Goal: Information Seeking & Learning: Learn about a topic

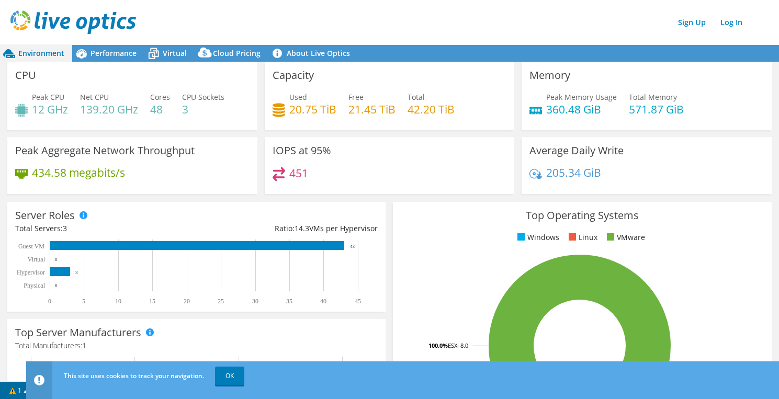
click at [2, 364] on section "CPU Peak CPU 12 GHz Net CPU 139.20 GHz Cores 48 CPU Sockets 3 Capacity Used 20.…" at bounding box center [389, 367] width 779 height 610
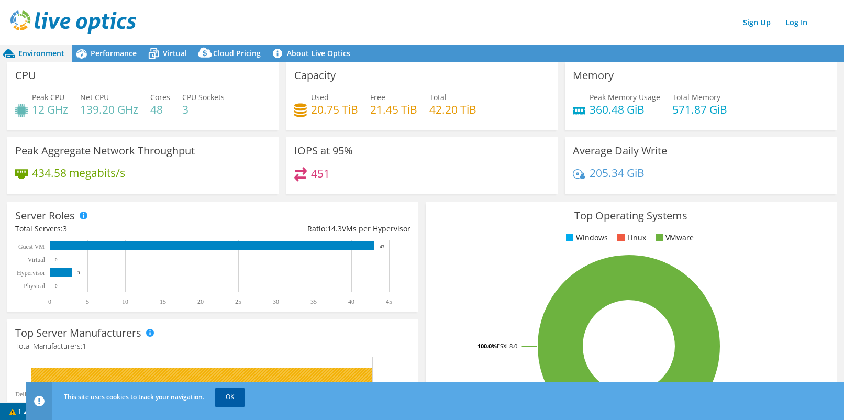
click at [225, 397] on link "OK" at bounding box center [229, 396] width 29 height 19
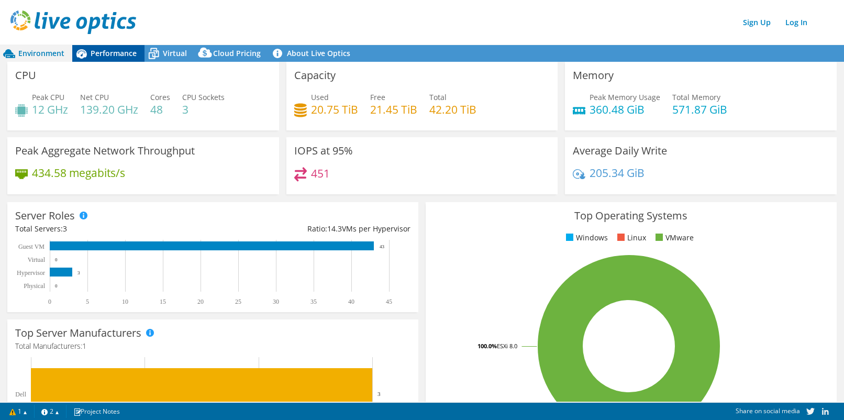
click at [113, 48] on span "Performance" at bounding box center [114, 53] width 46 height 10
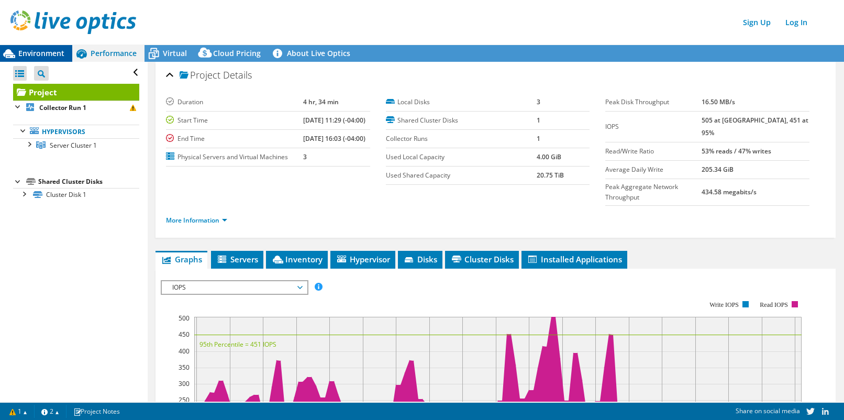
click at [38, 53] on span "Environment" at bounding box center [41, 53] width 46 height 10
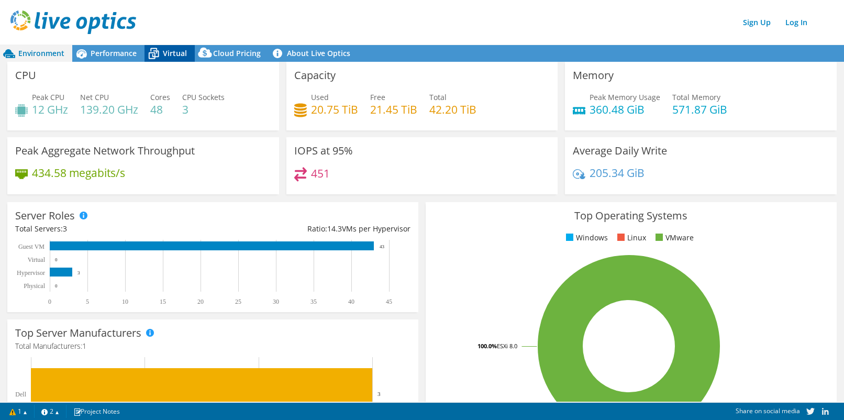
click at [165, 55] on span "Virtual" at bounding box center [175, 53] width 24 height 10
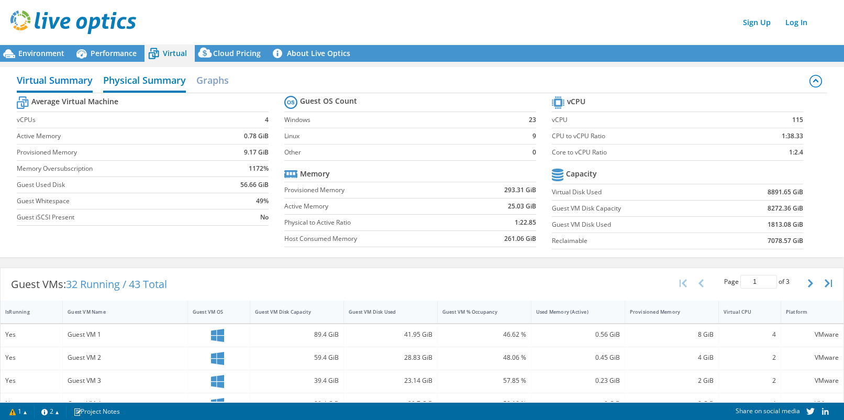
click at [142, 80] on h2 "Physical Summary" at bounding box center [144, 81] width 83 height 23
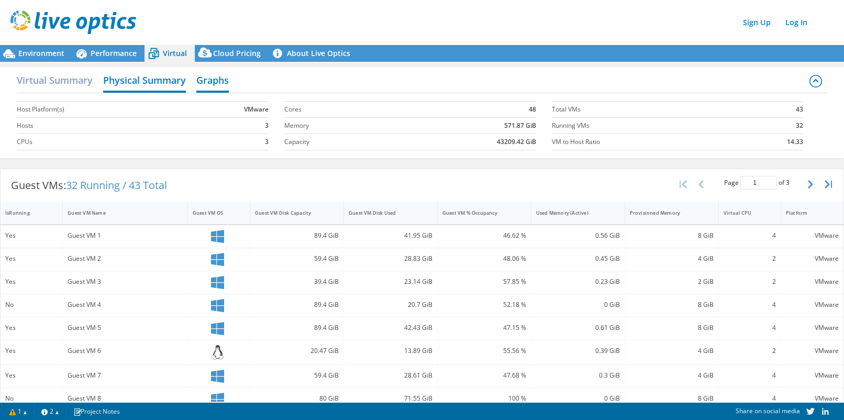
click at [224, 80] on h2 "Graphs" at bounding box center [212, 81] width 32 height 23
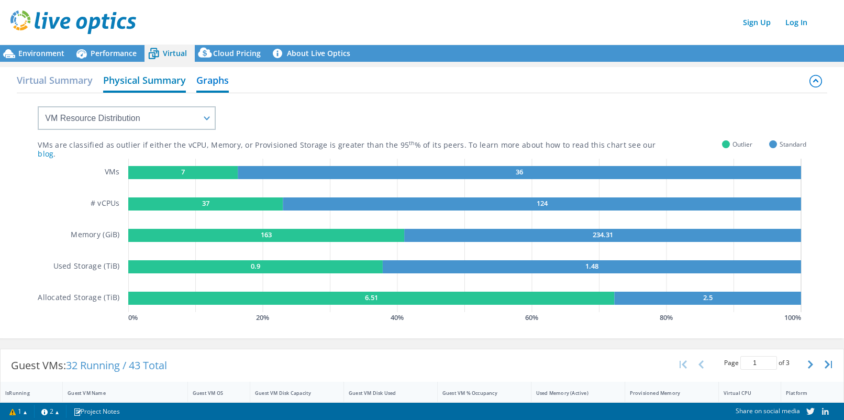
click at [144, 85] on h2 "Physical Summary" at bounding box center [144, 81] width 83 height 23
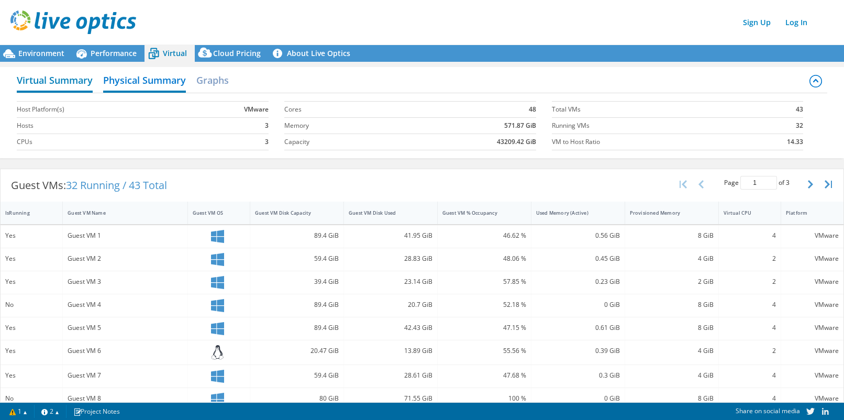
click at [42, 84] on h2 "Virtual Summary" at bounding box center [55, 81] width 76 height 23
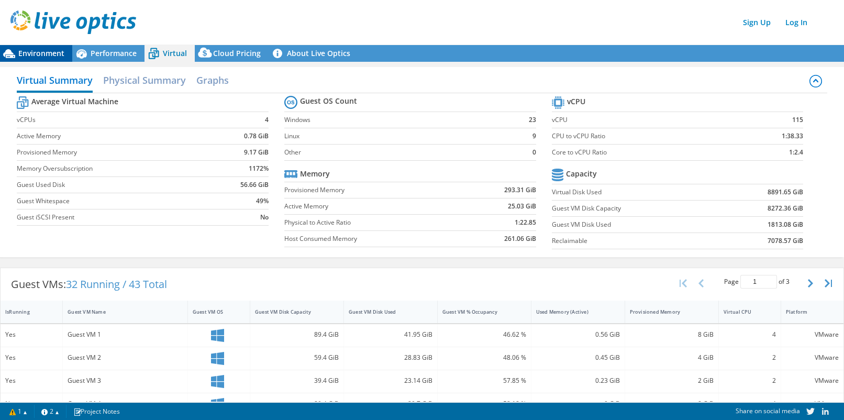
click at [26, 53] on span "Environment" at bounding box center [41, 53] width 46 height 10
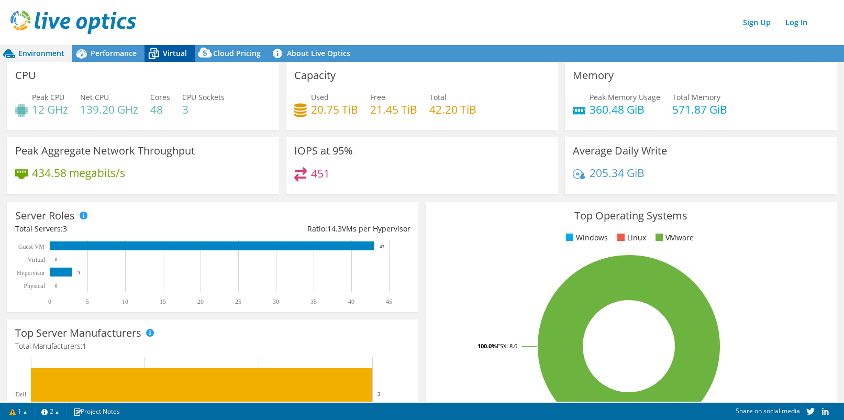
drag, startPoint x: 184, startPoint y: 51, endPoint x: 182, endPoint y: 57, distance: 6.1
click at [184, 51] on span "Virtual" at bounding box center [175, 53] width 24 height 10
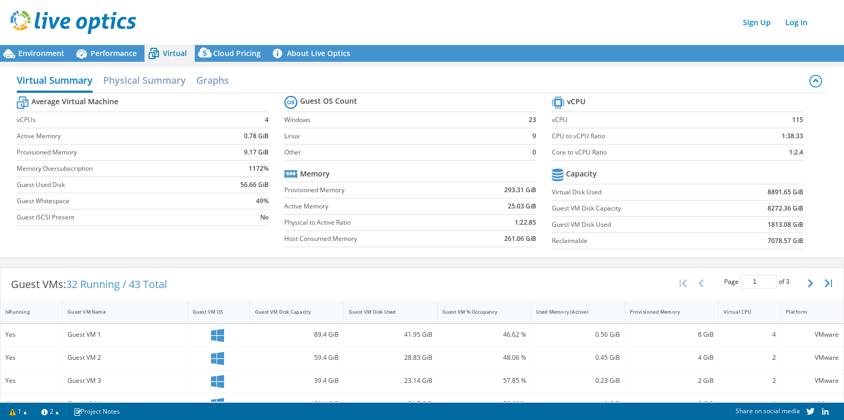
scroll to position [230, 0]
click at [42, 52] on span "Environment" at bounding box center [41, 53] width 46 height 10
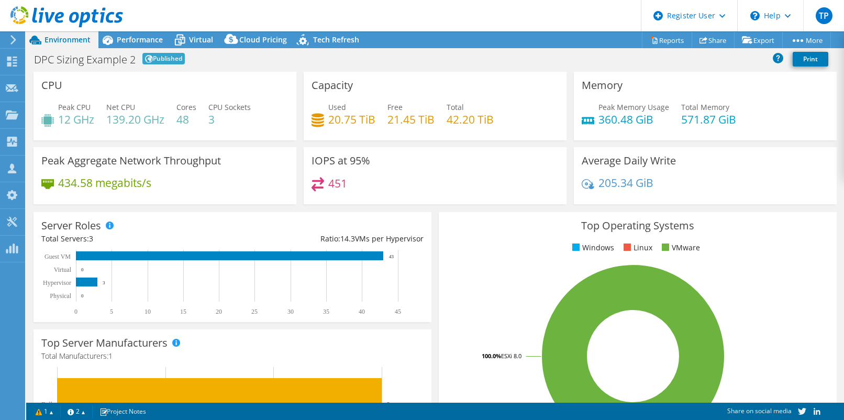
select select "EUFrankfurt"
select select "EUR"
